Goal: Use online tool/utility: Utilize a website feature to perform a specific function

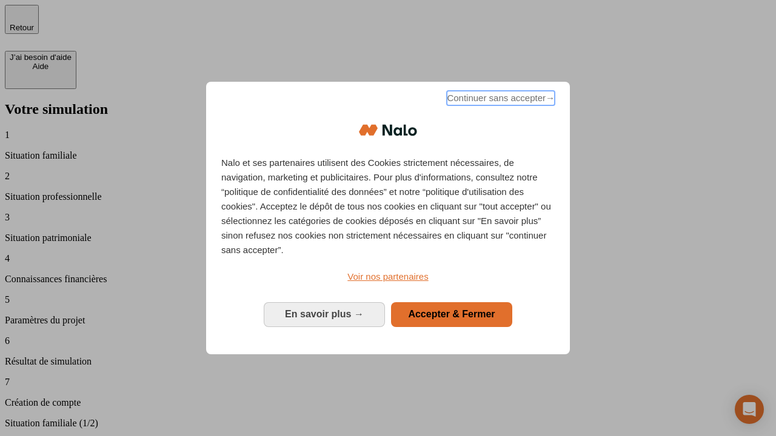
click at [499, 100] on span "Continuer sans accepter →" at bounding box center [501, 98] width 108 height 15
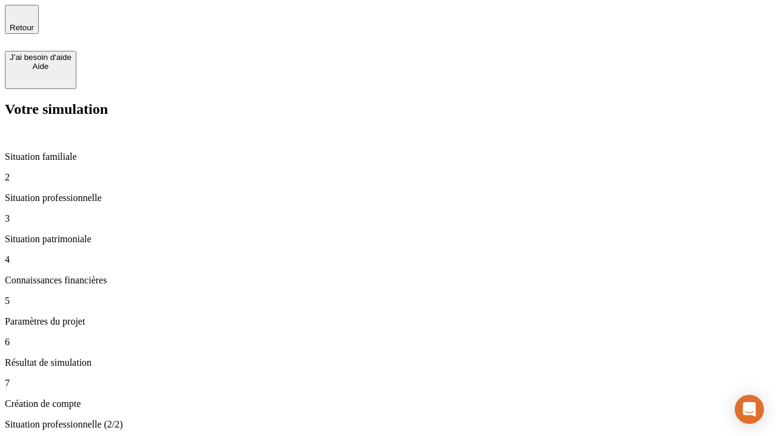
type input "30 000"
type input "0"
type input "1 000"
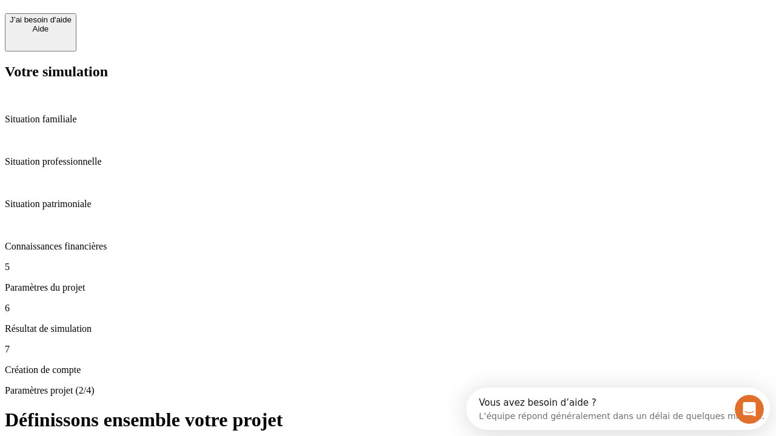
scroll to position [11, 0]
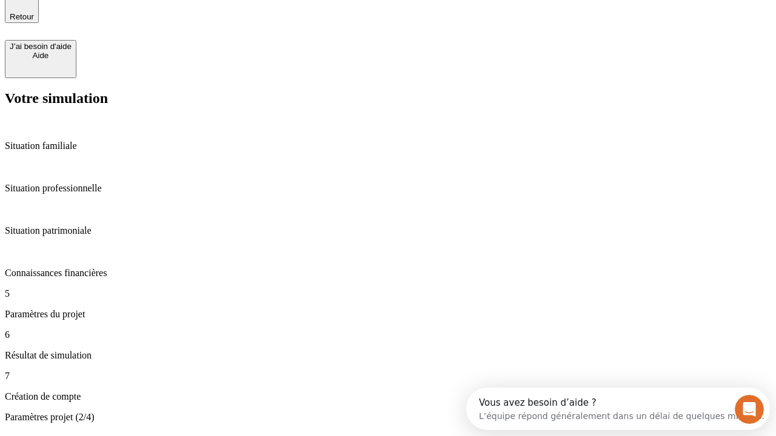
type input "40"
type input "64"
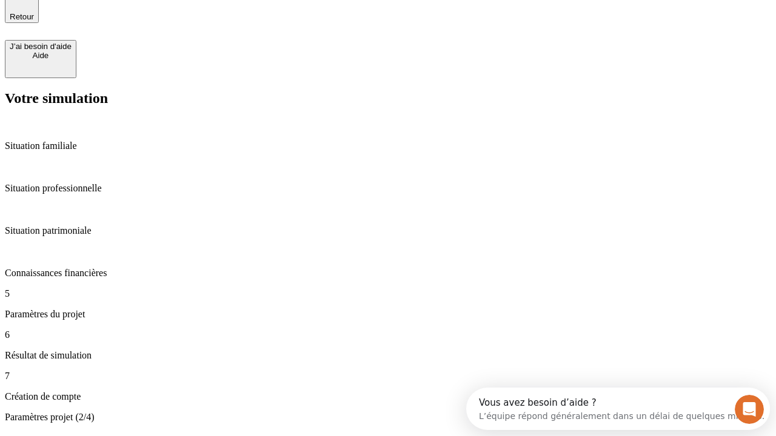
type input "200 000"
type input "640"
